Goal: Task Accomplishment & Management: Complete application form

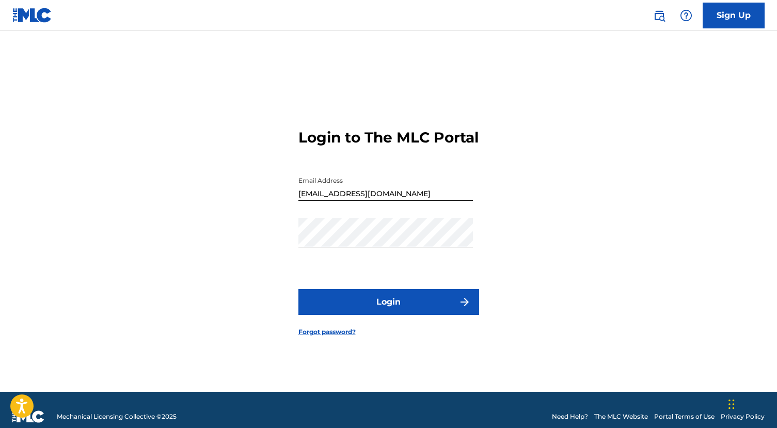
click at [392, 312] on button "Login" at bounding box center [388, 302] width 181 height 26
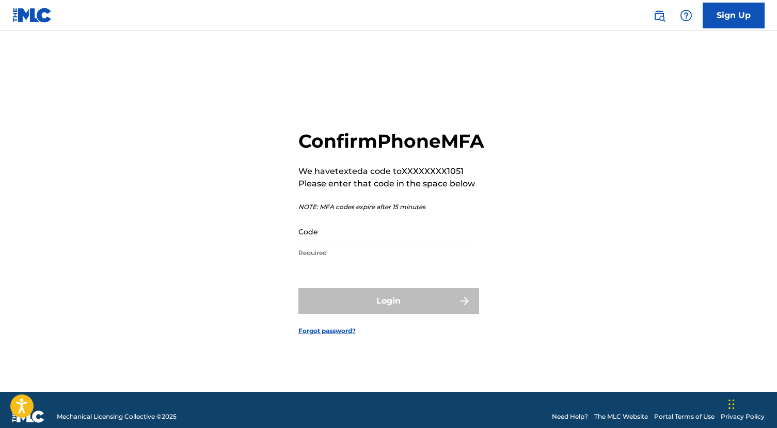
click at [357, 246] on input "Code" at bounding box center [385, 231] width 175 height 29
paste input "787915"
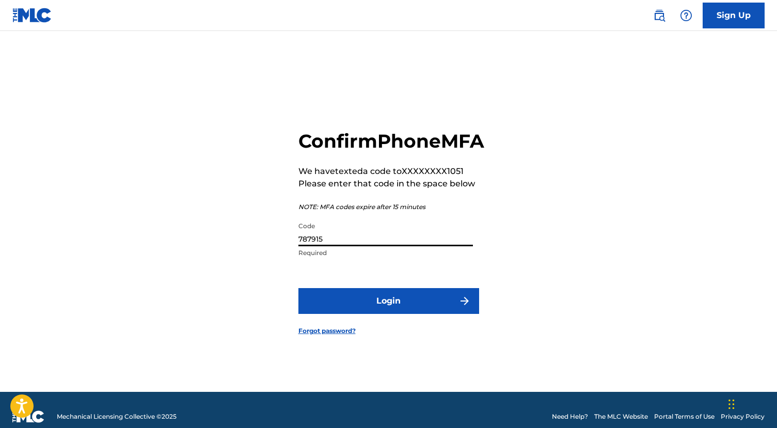
click at [332, 246] on input "787915" at bounding box center [385, 231] width 175 height 29
paste input "831189"
type input "831189"
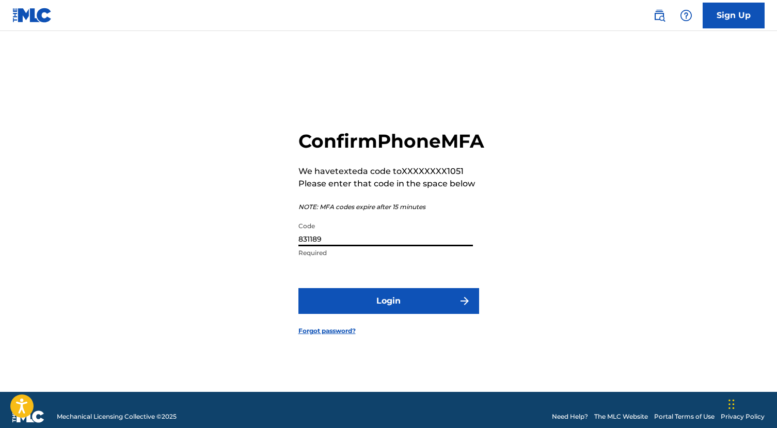
click at [353, 306] on button "Login" at bounding box center [388, 301] width 181 height 26
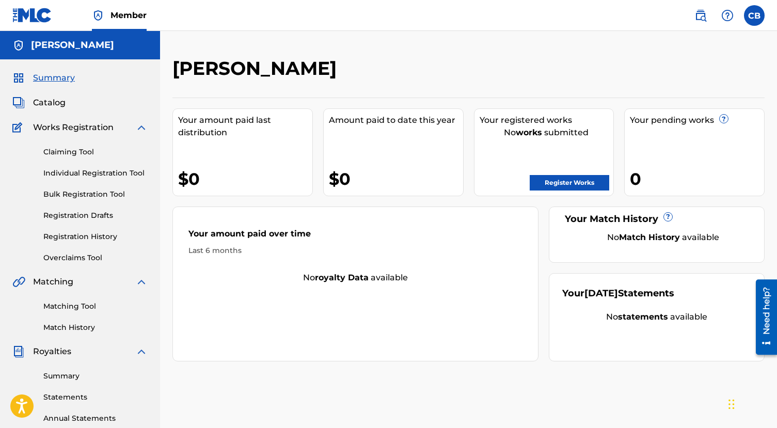
click at [78, 240] on link "Registration History" at bounding box center [95, 236] width 104 height 11
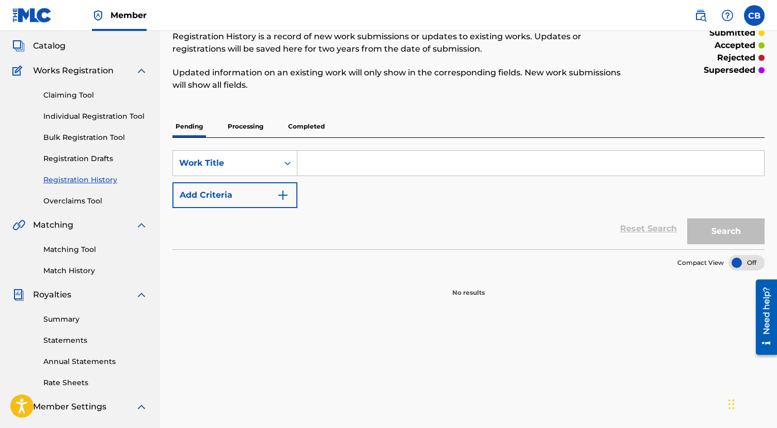
scroll to position [5, 0]
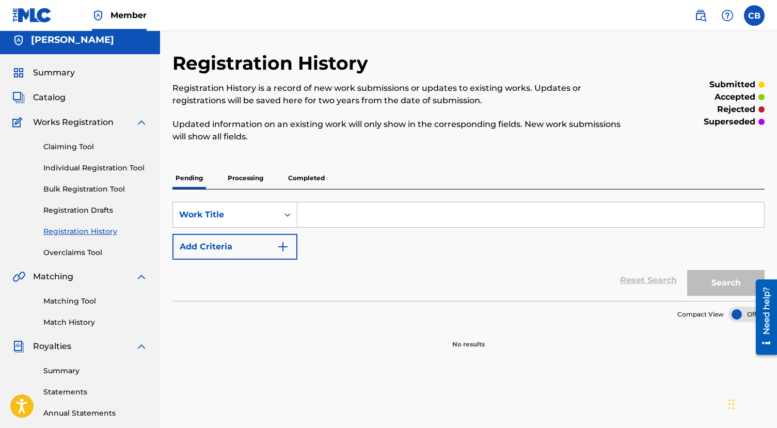
click at [239, 177] on p "Processing" at bounding box center [246, 178] width 42 height 22
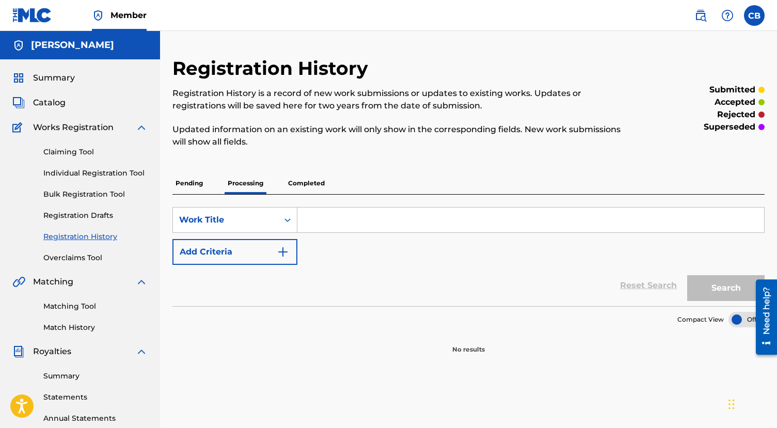
click at [303, 181] on p "Completed" at bounding box center [306, 183] width 43 height 22
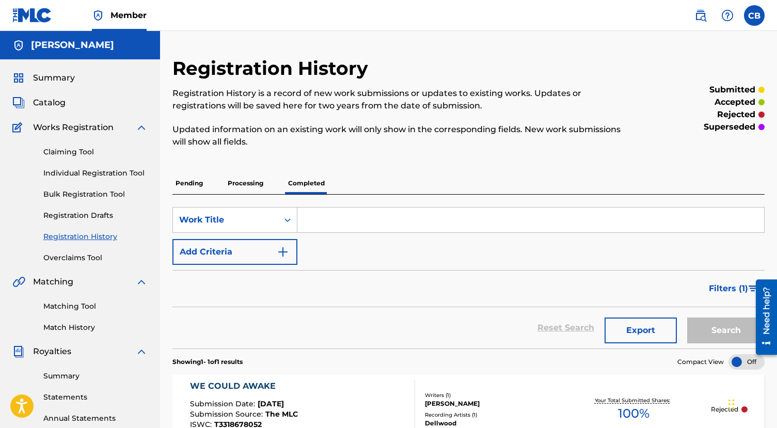
click at [110, 175] on link "Individual Registration Tool" at bounding box center [95, 173] width 104 height 11
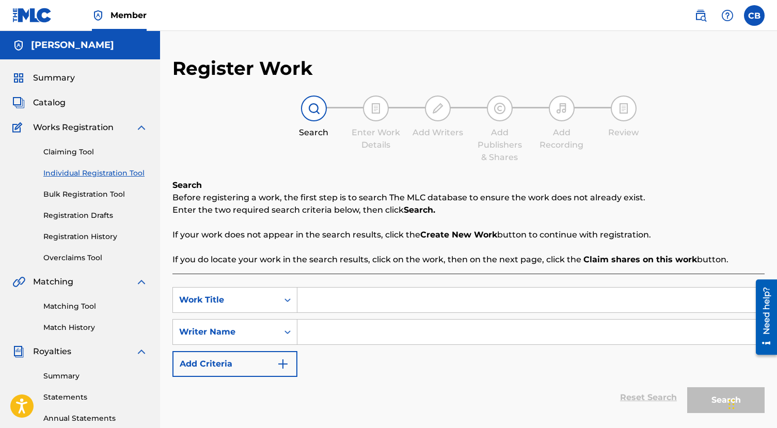
click at [396, 308] on input "Search Form" at bounding box center [530, 300] width 467 height 25
type input "Lovelights"
click at [269, 335] on div "option Writer Name, selected. Select is focused , press Down to open the menu, …" at bounding box center [234, 332] width 125 height 26
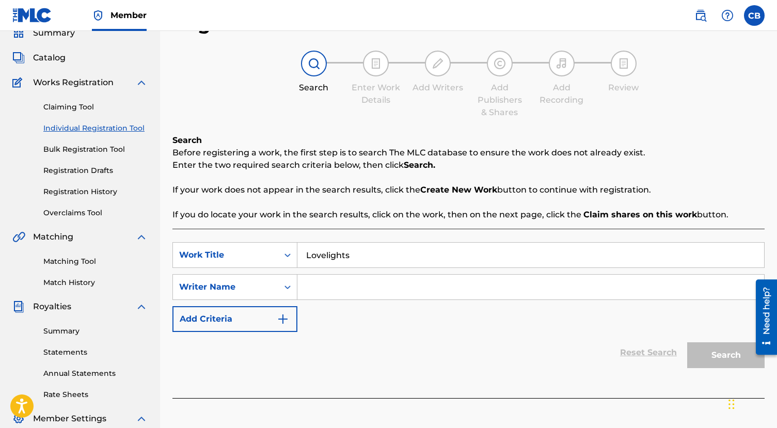
scroll to position [46, 0]
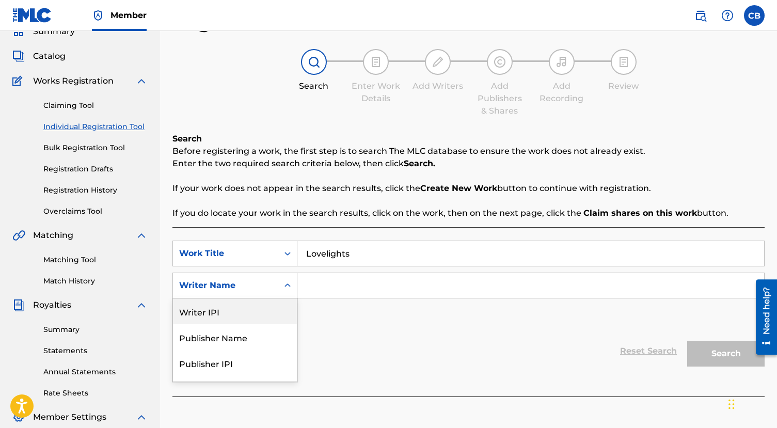
click at [199, 311] on div "Writer IPI" at bounding box center [235, 311] width 124 height 26
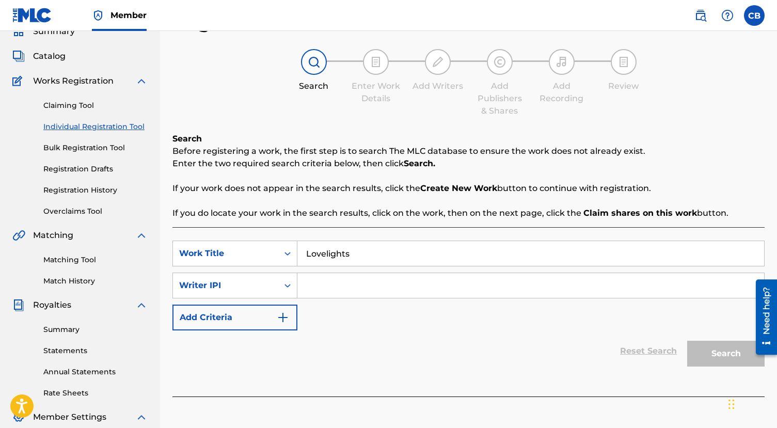
click at [350, 284] on input "Search Form" at bounding box center [530, 285] width 467 height 25
type input "[PERSON_NAME]"
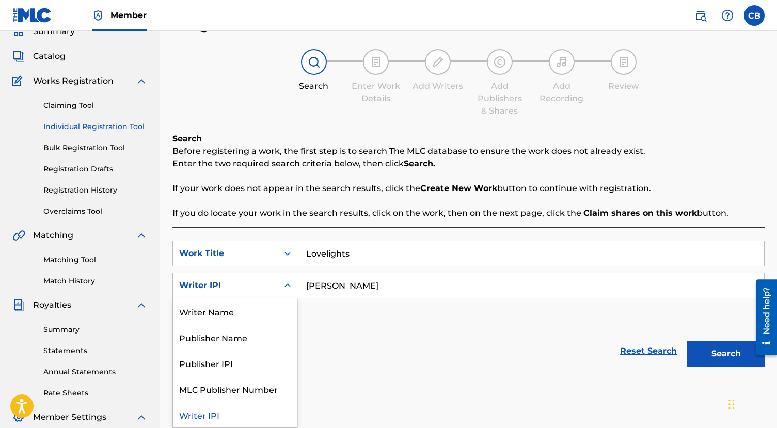
click at [256, 293] on div "Writer IPI" at bounding box center [225, 286] width 105 height 20
click at [231, 310] on div "Writer Name" at bounding box center [235, 311] width 124 height 26
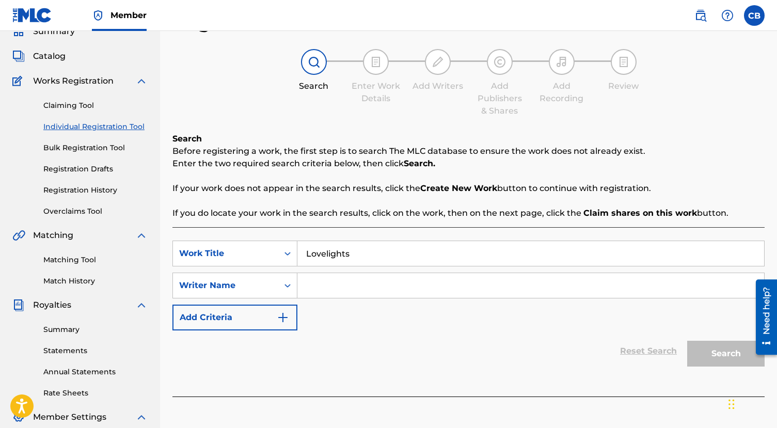
click at [333, 288] on input "Search Form" at bounding box center [530, 285] width 467 height 25
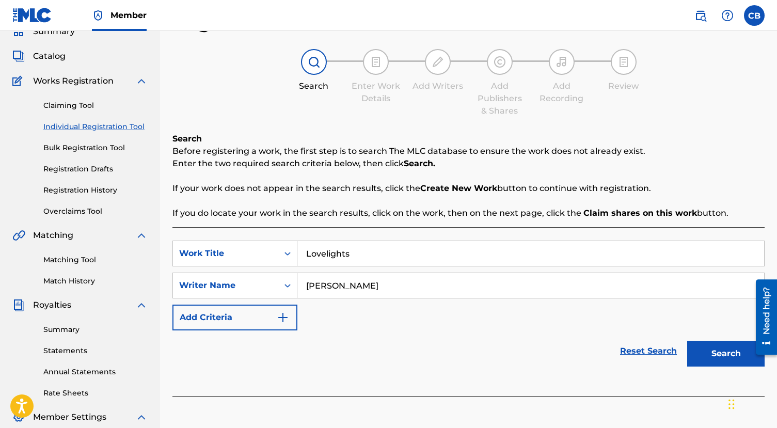
type input "[PERSON_NAME]"
click at [716, 355] on button "Search" at bounding box center [725, 354] width 77 height 26
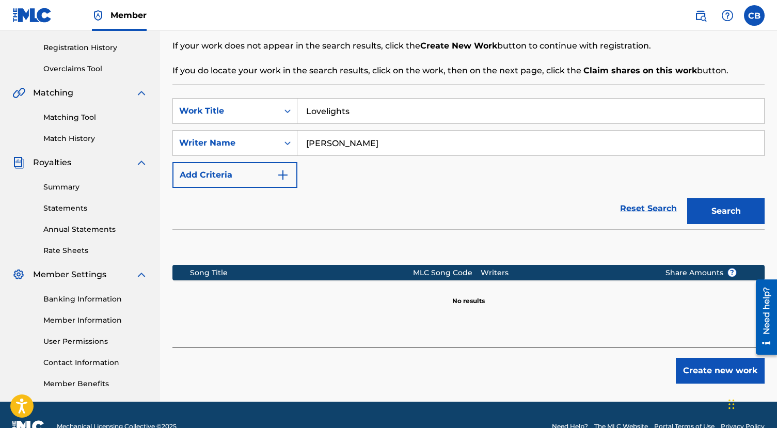
scroll to position [188, 0]
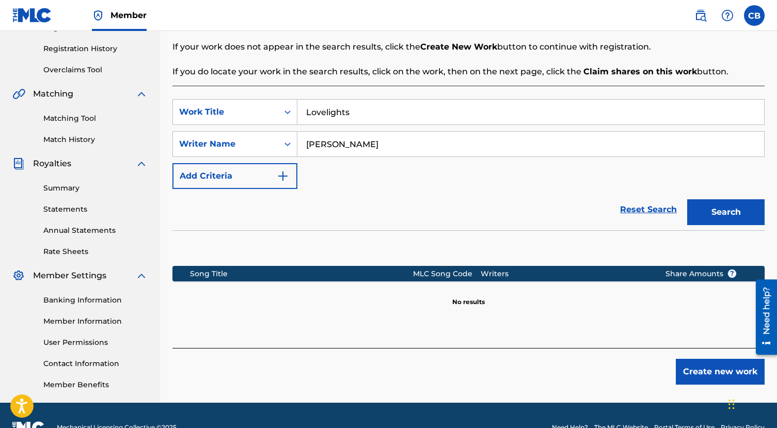
click at [698, 368] on button "Create new work" at bounding box center [720, 372] width 89 height 26
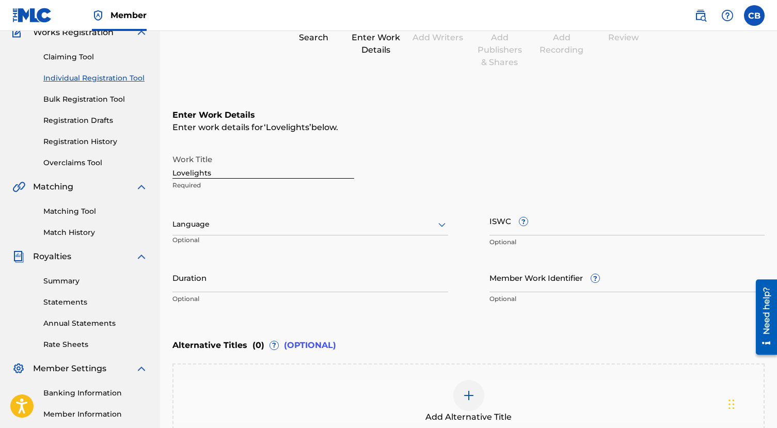
scroll to position [126, 0]
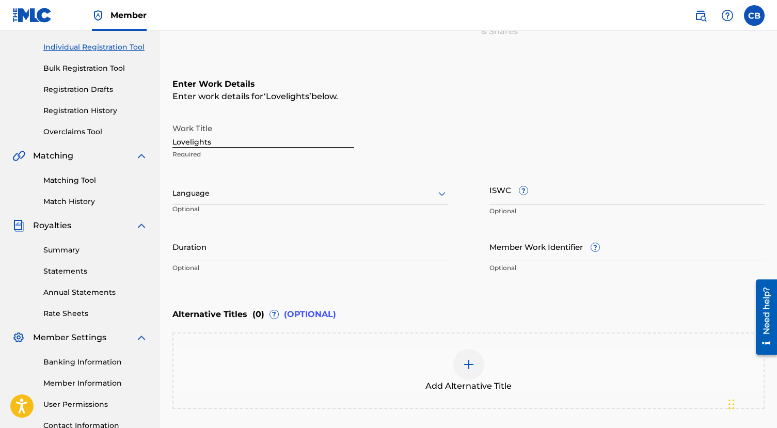
click at [213, 199] on div at bounding box center [310, 193] width 276 height 13
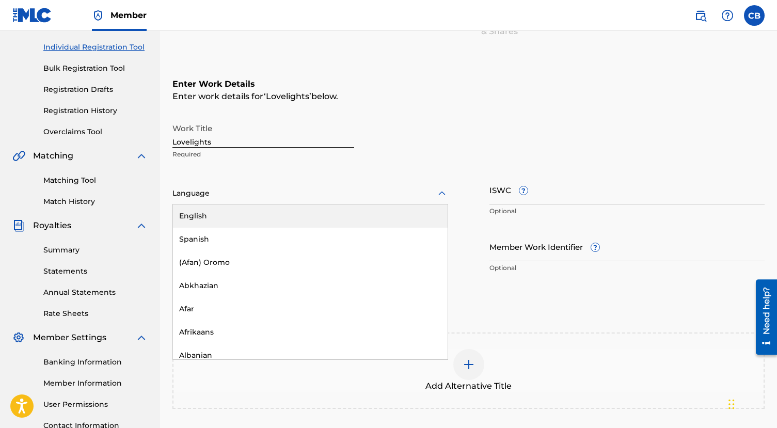
click at [213, 221] on div "English" at bounding box center [310, 215] width 275 height 23
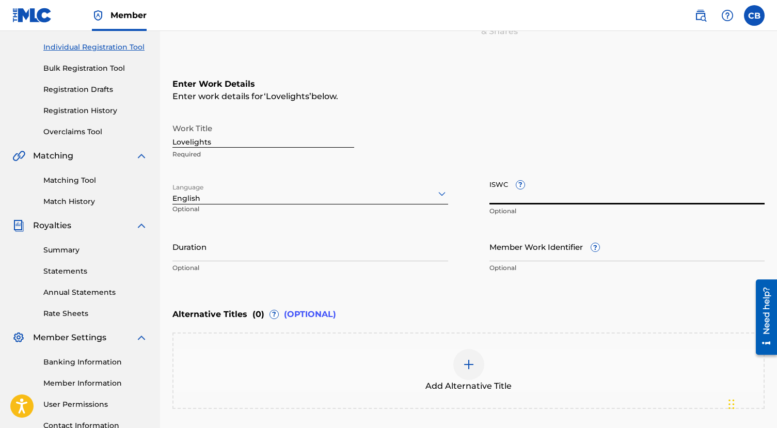
paste input "T3344155182"
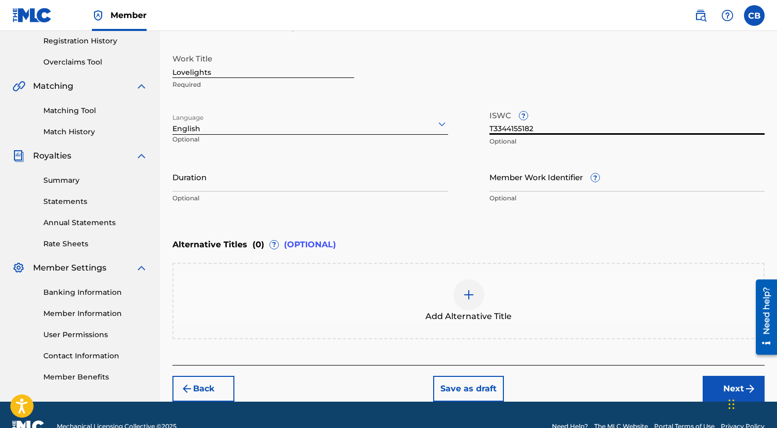
scroll to position [218, 0]
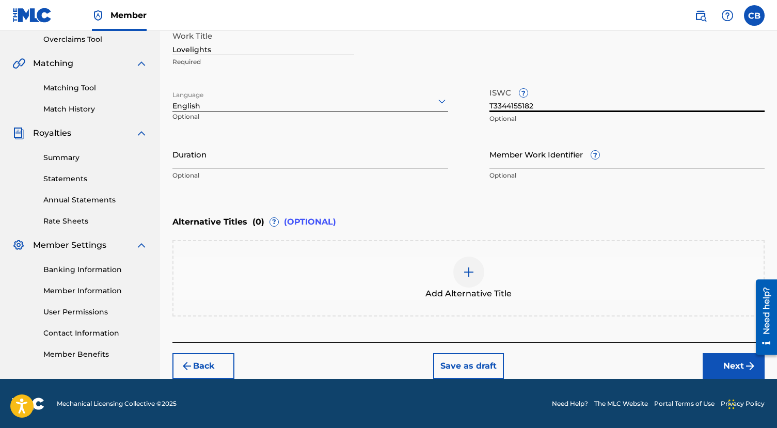
type input "T3344155182"
click at [727, 365] on button "Next" at bounding box center [734, 366] width 62 height 26
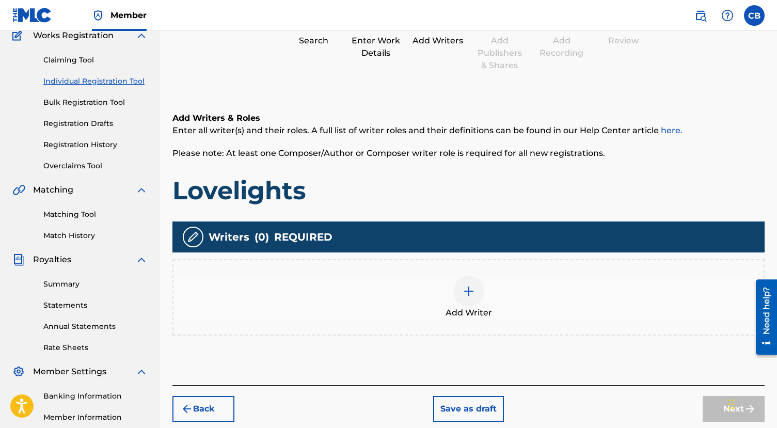
scroll to position [93, 0]
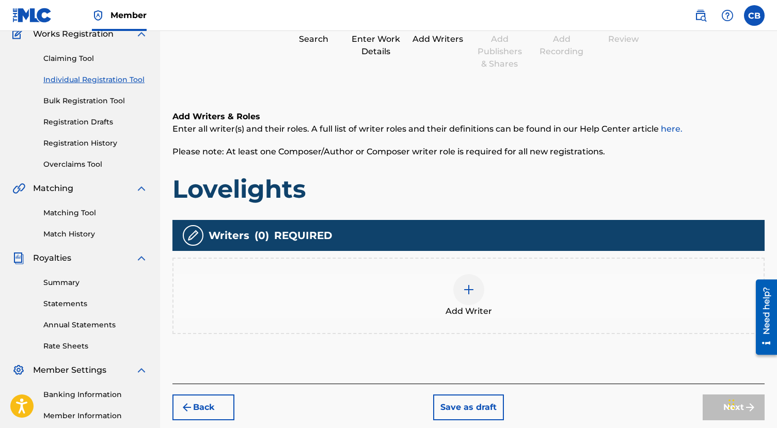
click at [463, 294] on img at bounding box center [469, 290] width 12 height 12
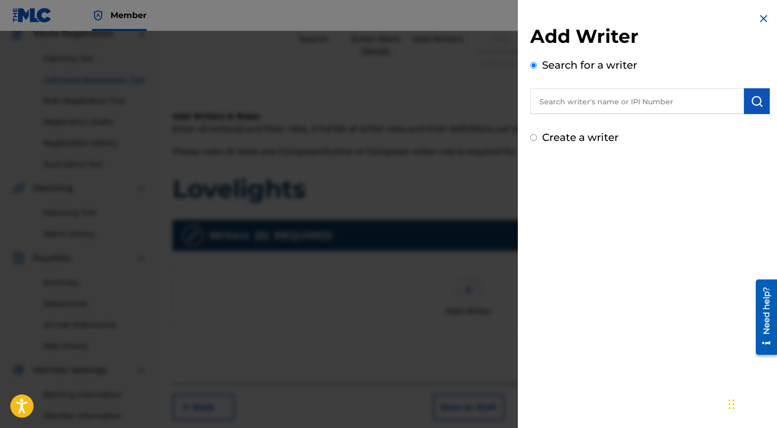
click at [590, 99] on input "text" at bounding box center [637, 101] width 214 height 26
paste input "632998114"
click at [756, 99] on img "submit" at bounding box center [757, 101] width 12 height 12
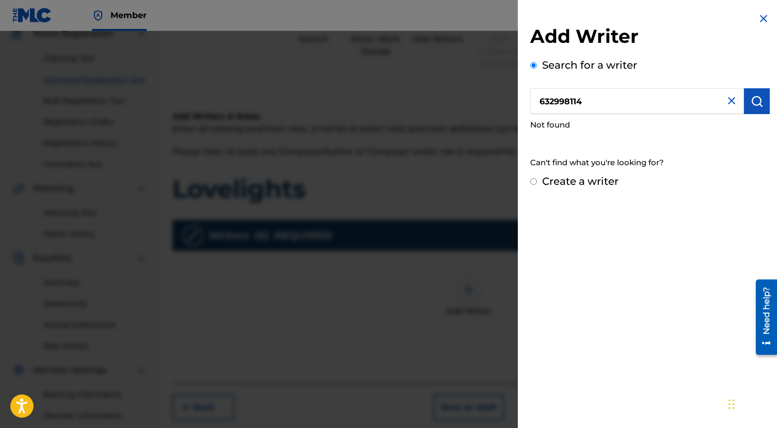
click at [616, 98] on input "632998114" at bounding box center [637, 101] width 214 height 26
type input "B"
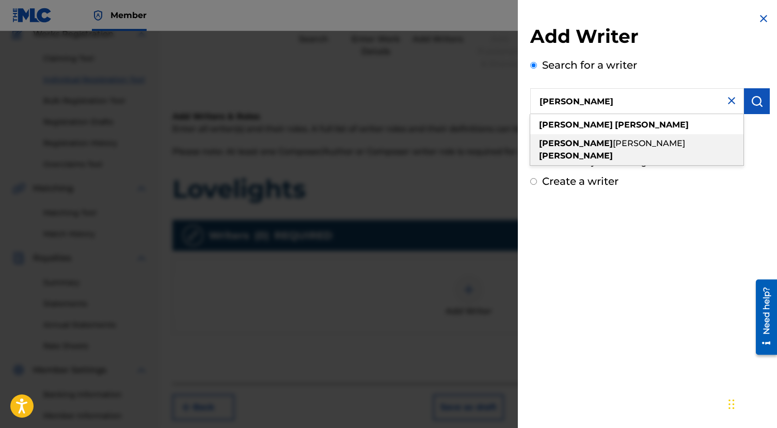
click at [613, 143] on span "[PERSON_NAME]" at bounding box center [649, 143] width 72 height 10
type input "[PERSON_NAME]"
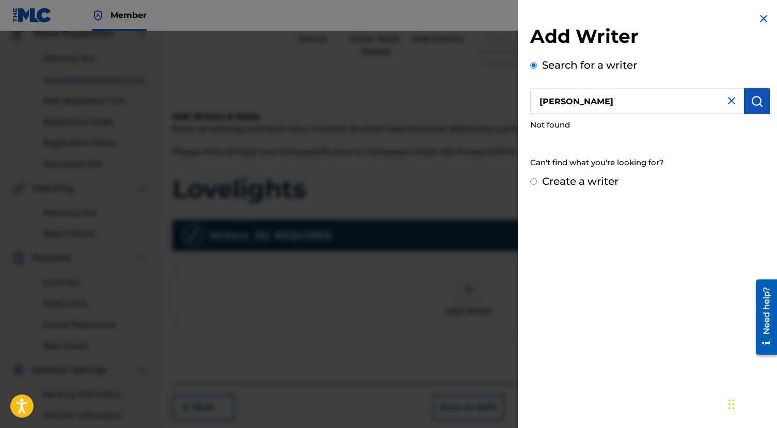
click at [751, 99] on img "submit" at bounding box center [757, 101] width 12 height 12
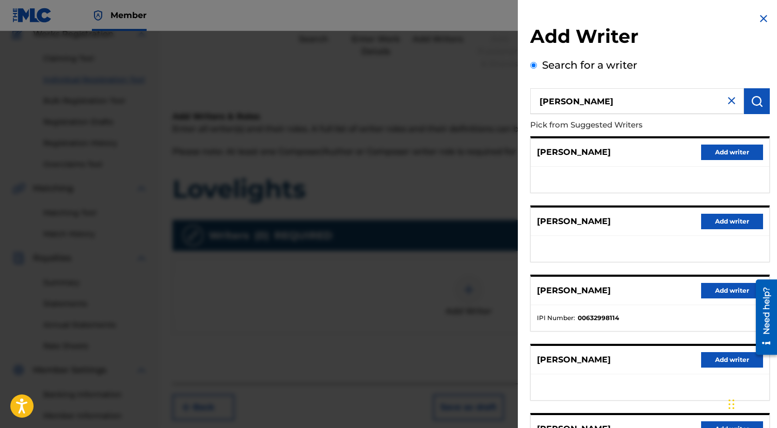
click at [719, 287] on button "Add writer" at bounding box center [732, 290] width 62 height 15
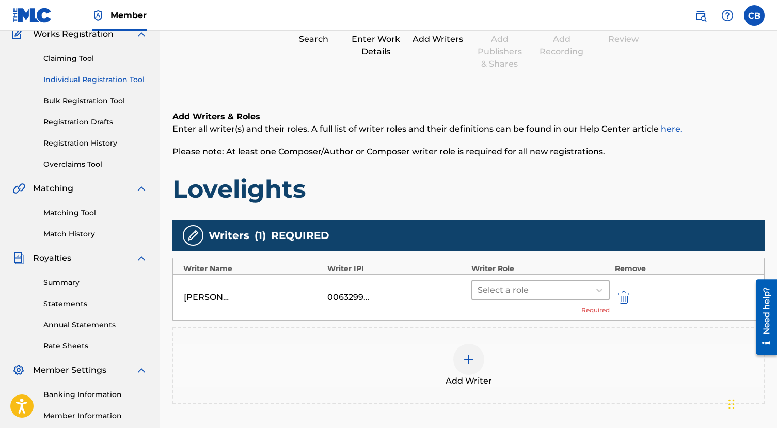
click at [554, 291] on div at bounding box center [531, 290] width 107 height 14
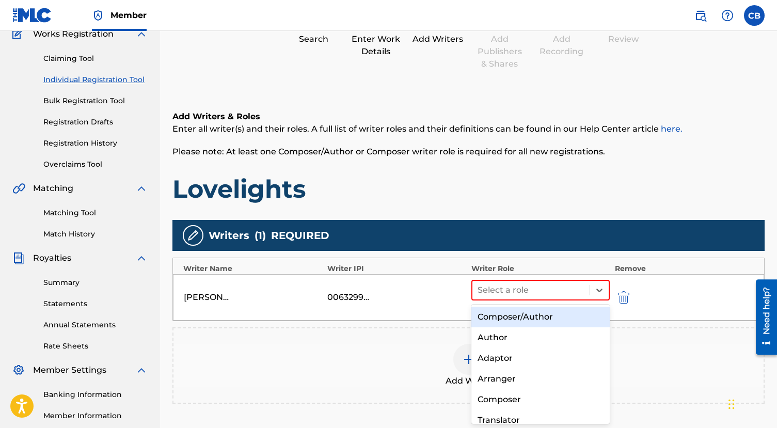
click at [525, 317] on div "Composer/Author" at bounding box center [540, 317] width 138 height 21
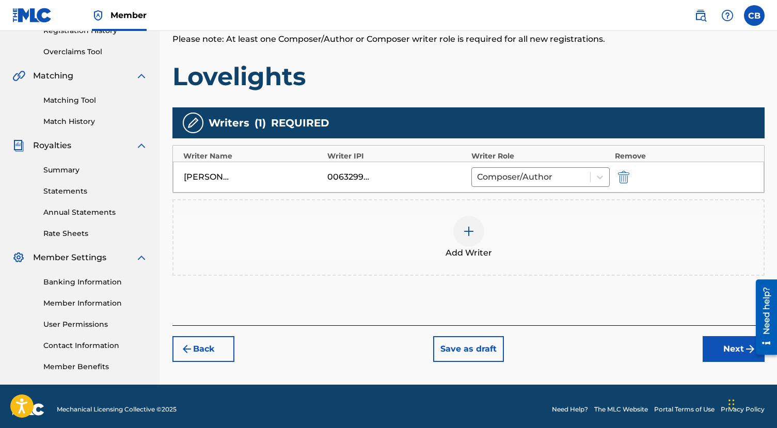
scroll to position [207, 0]
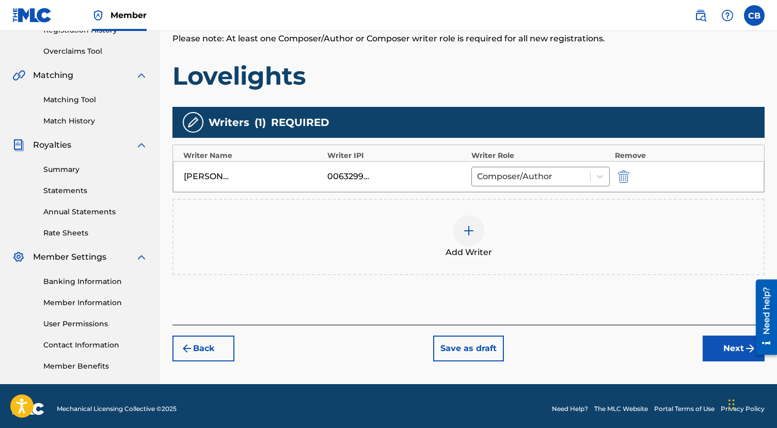
click at [729, 350] on button "Next" at bounding box center [734, 349] width 62 height 26
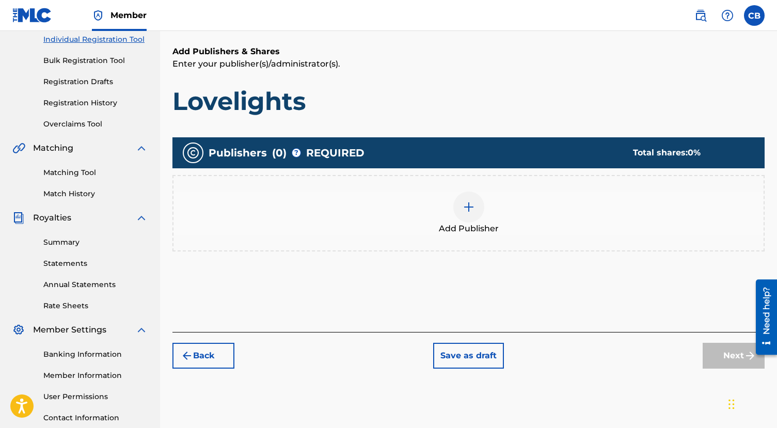
scroll to position [136, 0]
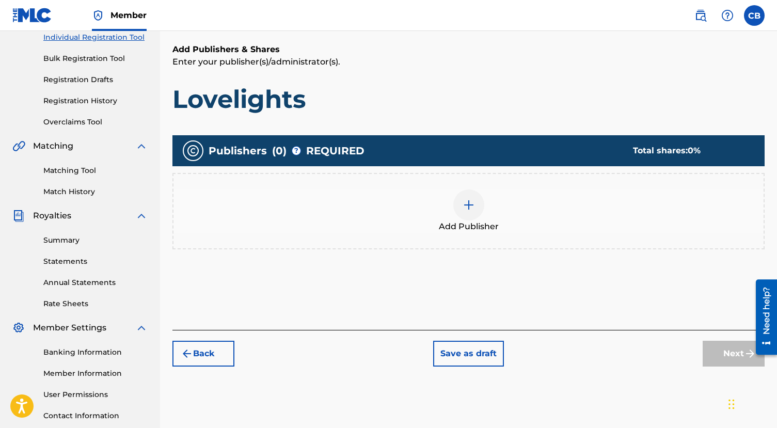
click at [470, 210] on img at bounding box center [469, 205] width 12 height 12
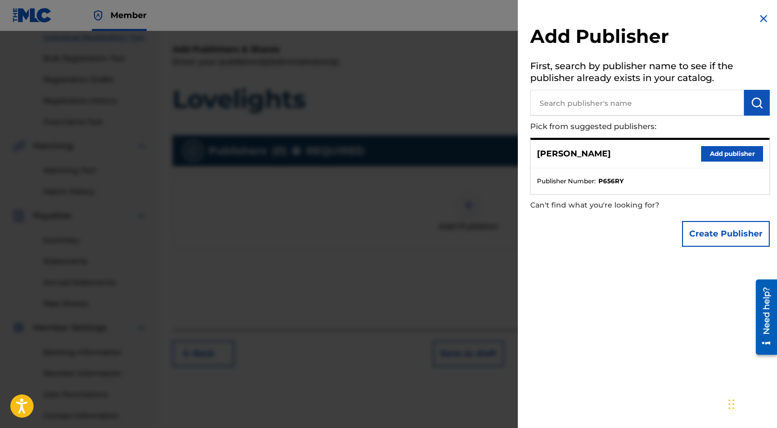
click at [731, 155] on button "Add publisher" at bounding box center [732, 153] width 62 height 15
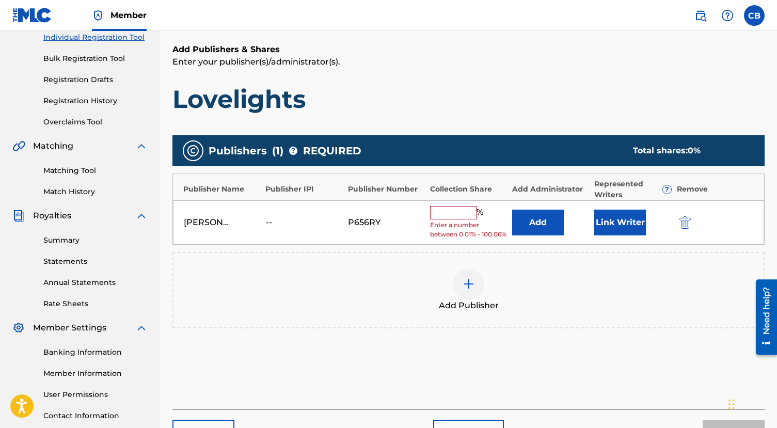
click at [451, 216] on input "text" at bounding box center [453, 212] width 46 height 13
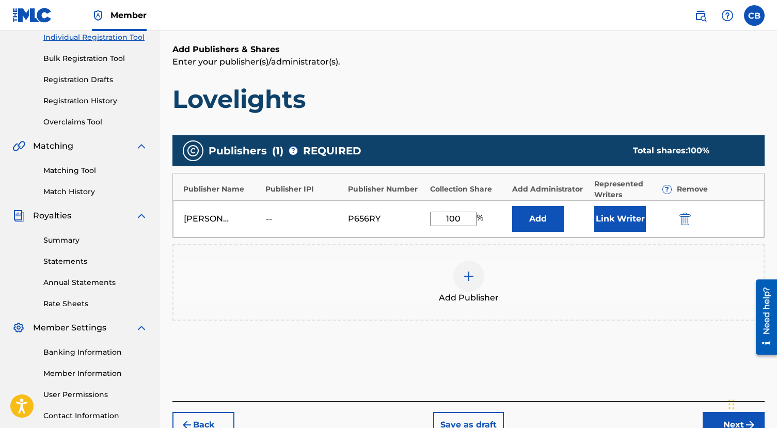
type input "100"
click at [377, 350] on div "Publishers ( 1 ) ? REQUIRED Total shares: 100 % Publisher Name Publisher IPI Pu…" at bounding box center [468, 243] width 592 height 226
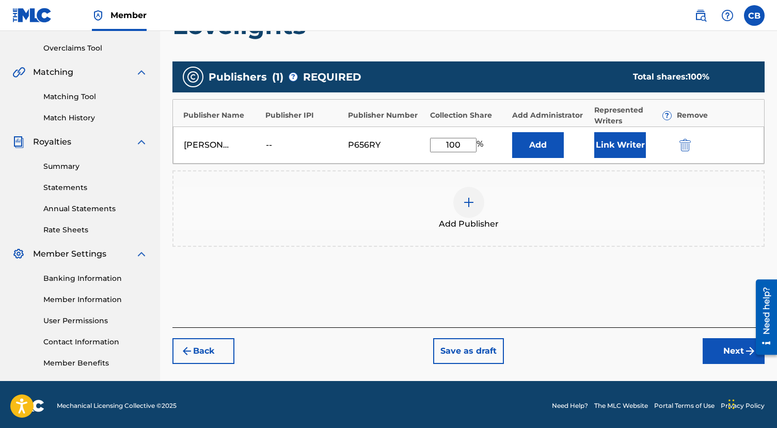
scroll to position [212, 0]
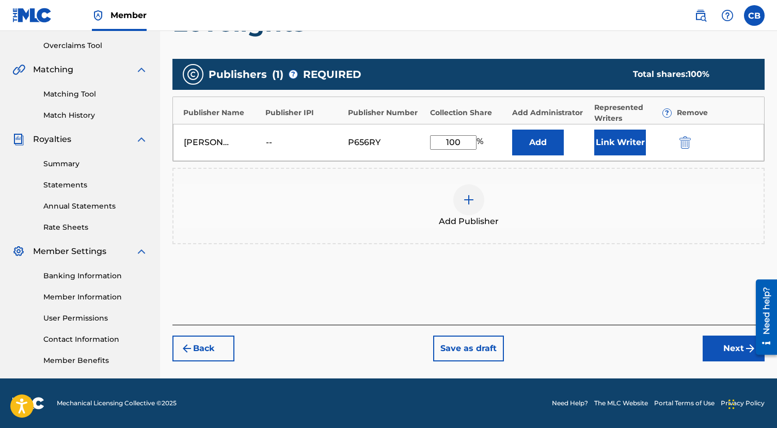
click at [721, 347] on button "Next" at bounding box center [734, 349] width 62 height 26
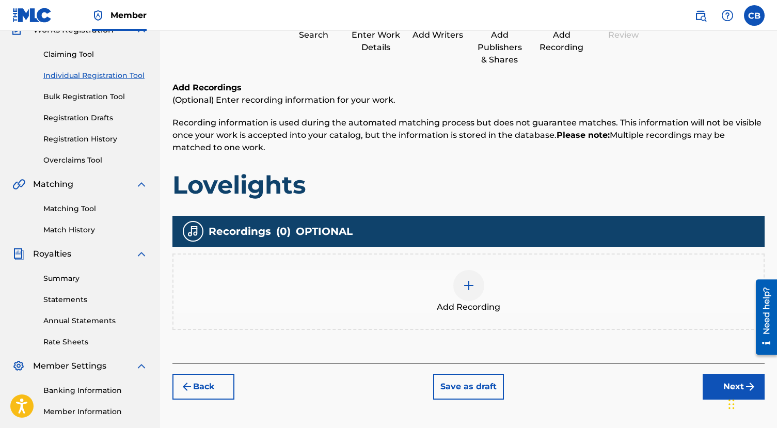
scroll to position [101, 0]
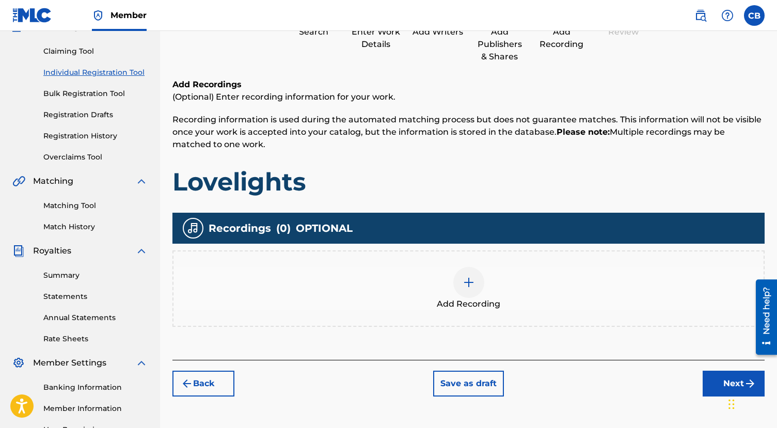
click at [471, 291] on div at bounding box center [468, 282] width 31 height 31
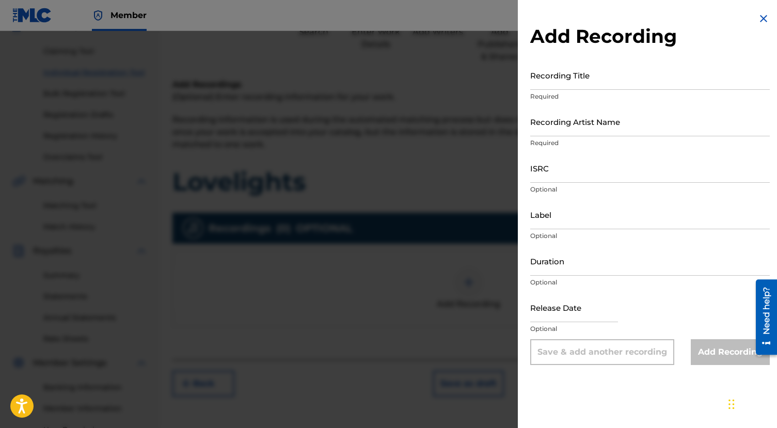
click at [552, 80] on input "Recording Title" at bounding box center [650, 74] width 240 height 29
type input "Lovelights"
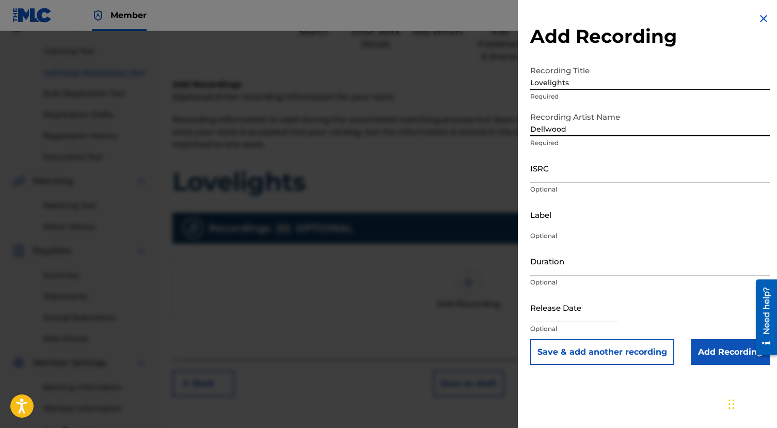
type input "Dellwood"
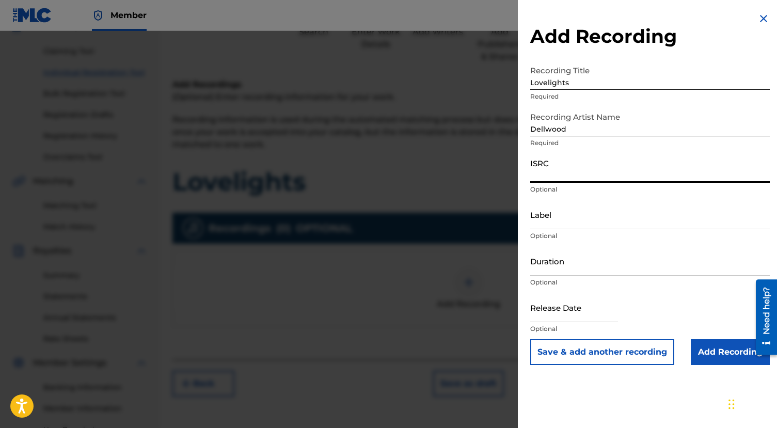
paste input "USXG92400570"
type input "USXG92400570"
click at [557, 222] on input "Label" at bounding box center [650, 214] width 240 height 29
type input "Anthem Falls"
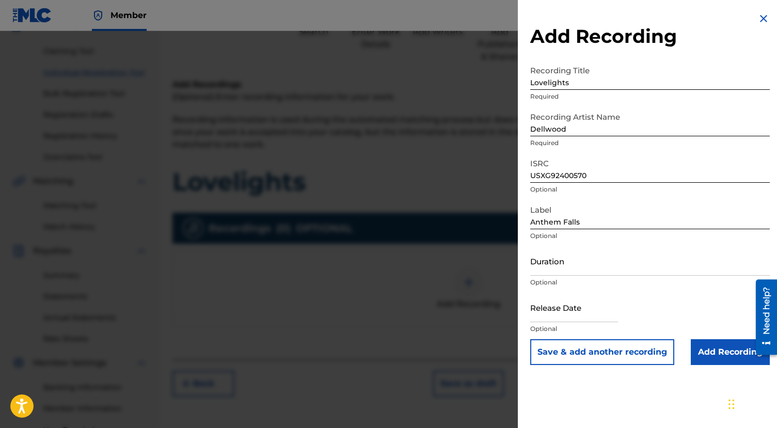
click at [667, 401] on div "Add Recording Recording Title Lovelights Required Recording Artist Name [PERSON…" at bounding box center [650, 214] width 264 height 428
click at [715, 354] on input "Add Recording" at bounding box center [730, 352] width 79 height 26
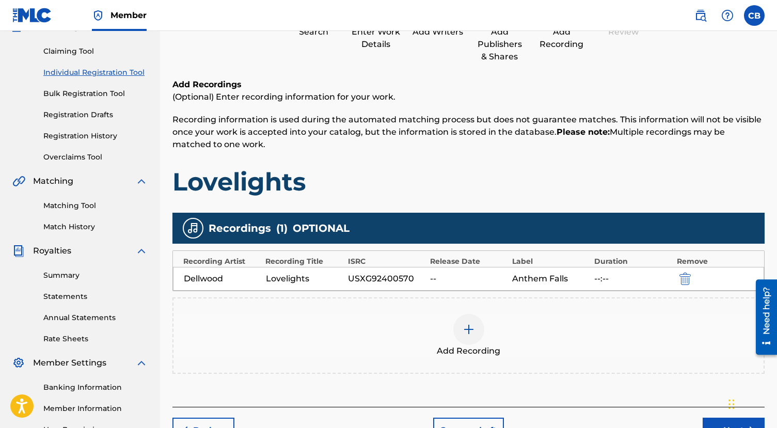
scroll to position [212, 0]
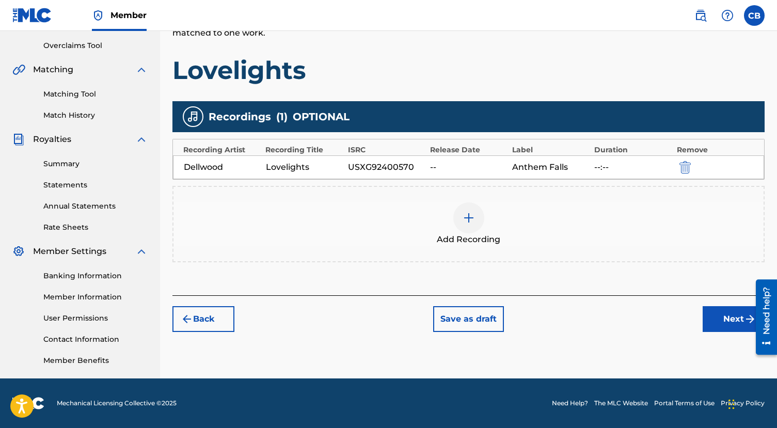
click at [718, 323] on button "Next" at bounding box center [734, 319] width 62 height 26
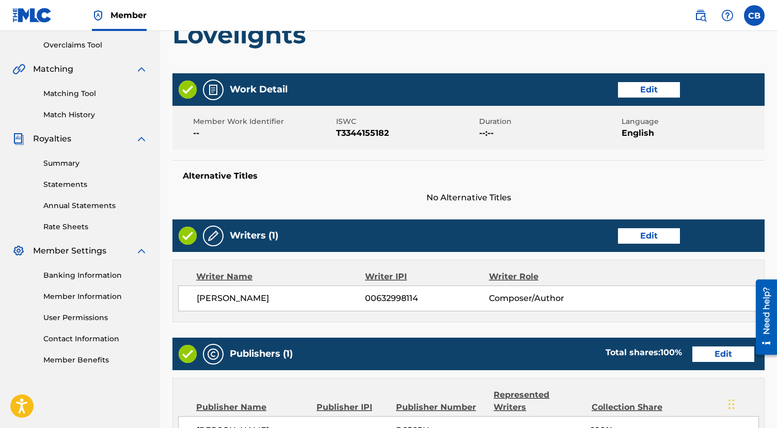
scroll to position [444, 0]
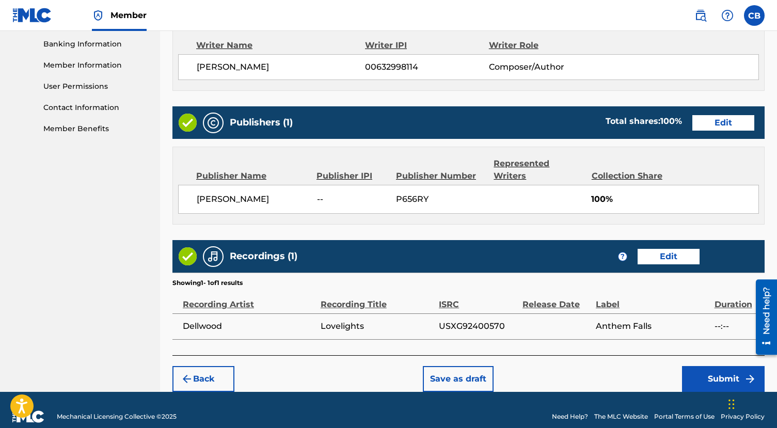
click at [718, 370] on button "Submit" at bounding box center [723, 379] width 83 height 26
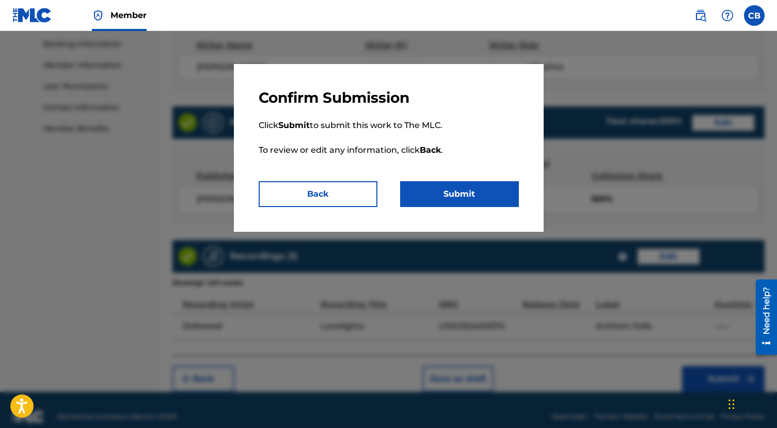
click at [446, 200] on button "Submit" at bounding box center [459, 194] width 119 height 26
